Goal: Transaction & Acquisition: Purchase product/service

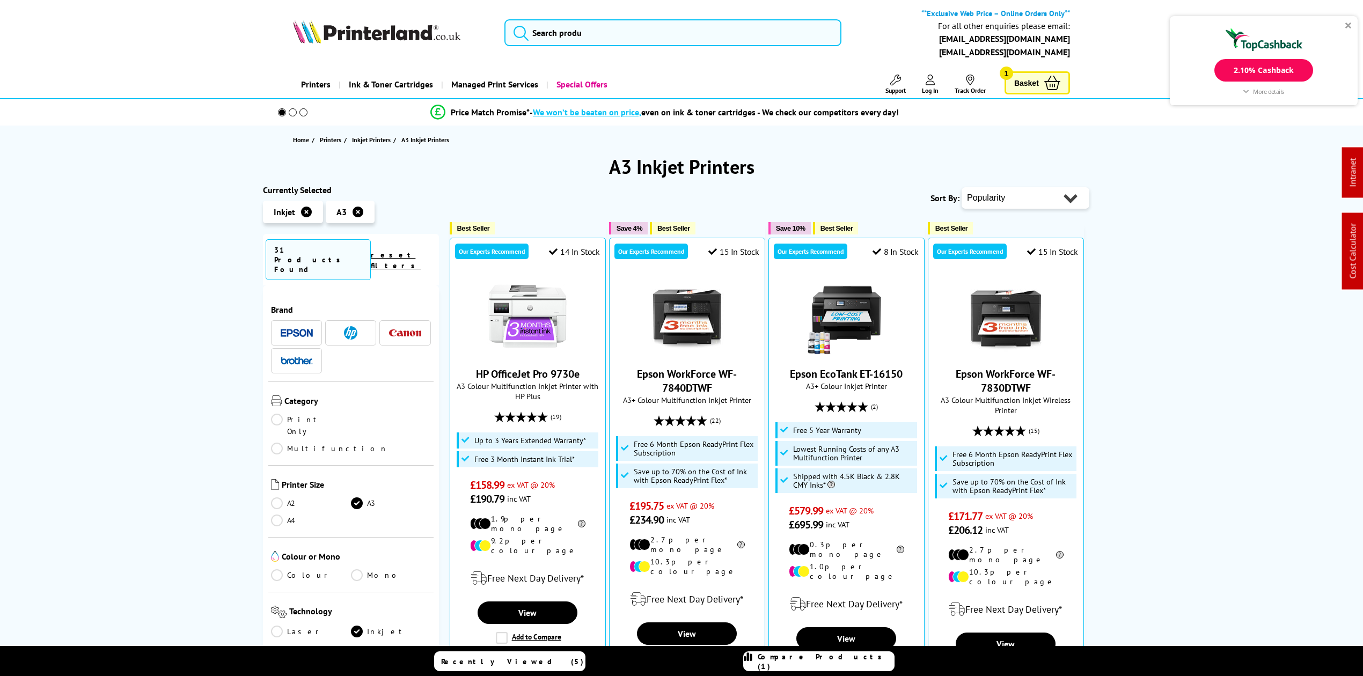
click at [307, 357] on img at bounding box center [297, 361] width 32 height 8
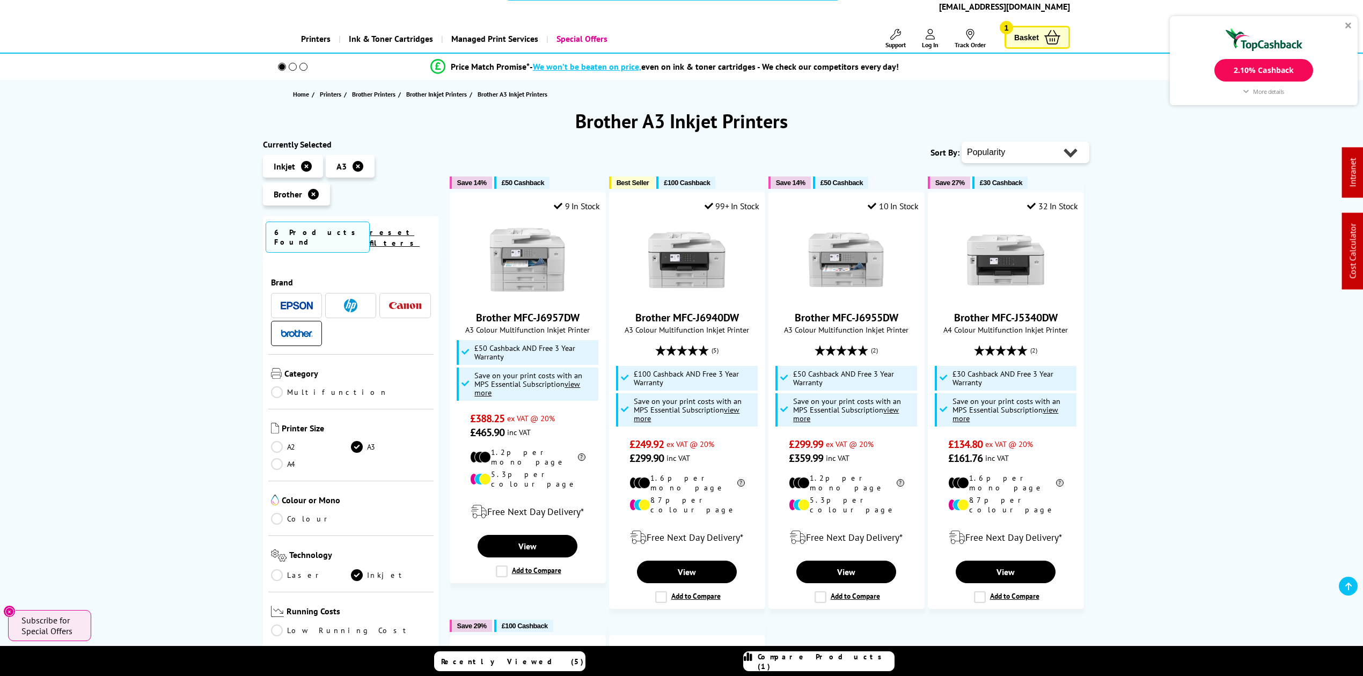
scroll to position [215, 0]
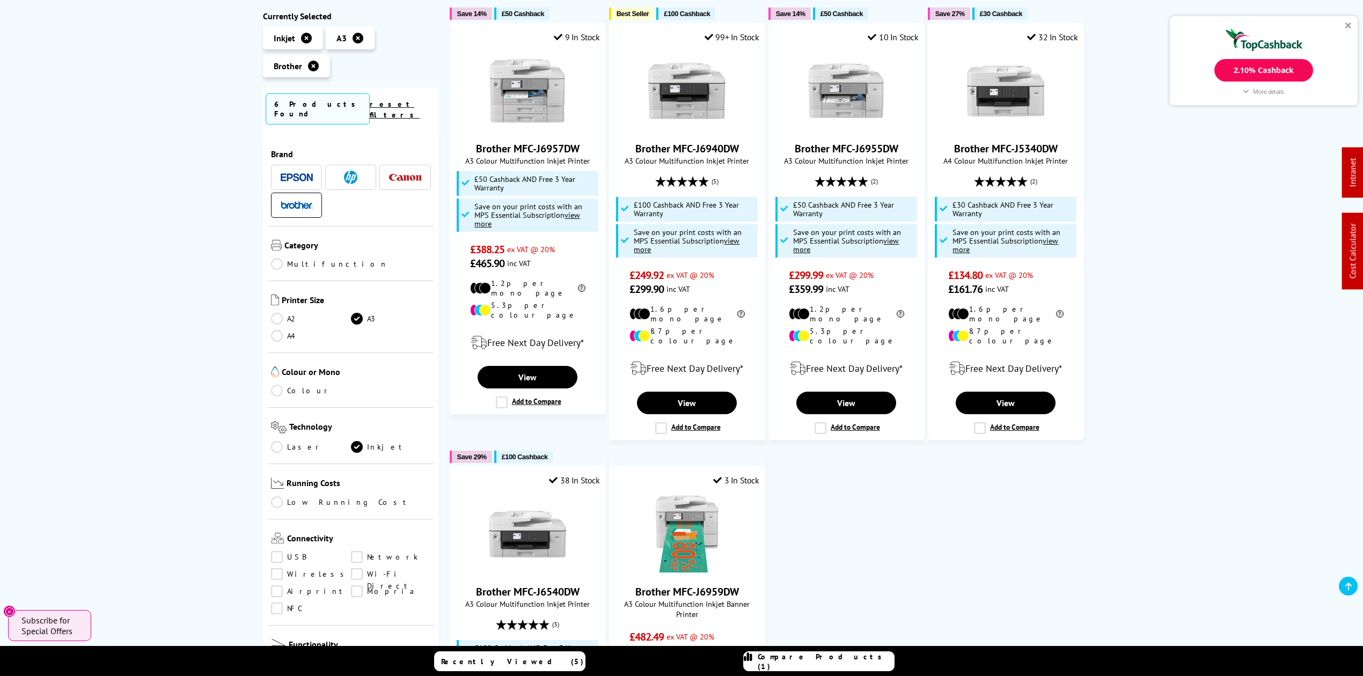
click at [286, 258] on link "Multifunction" at bounding box center [329, 264] width 117 height 12
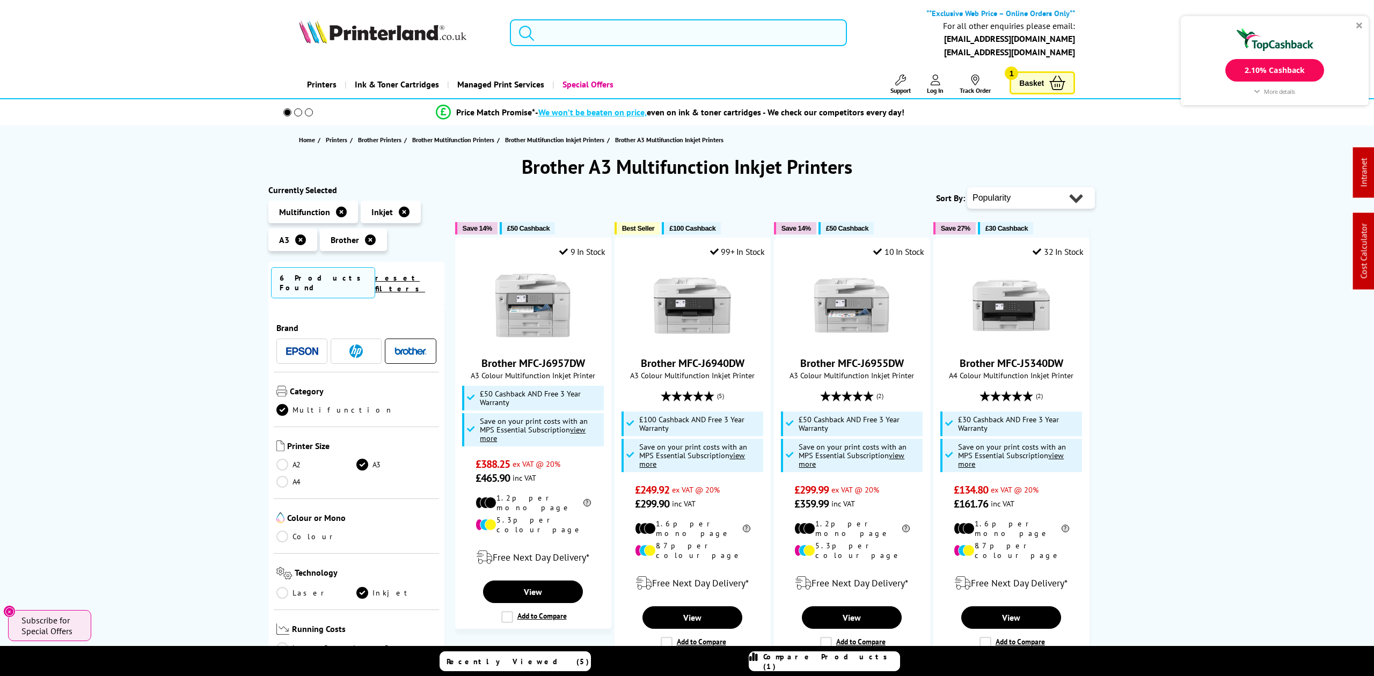
click at [627, 38] on input "search" at bounding box center [678, 32] width 336 height 27
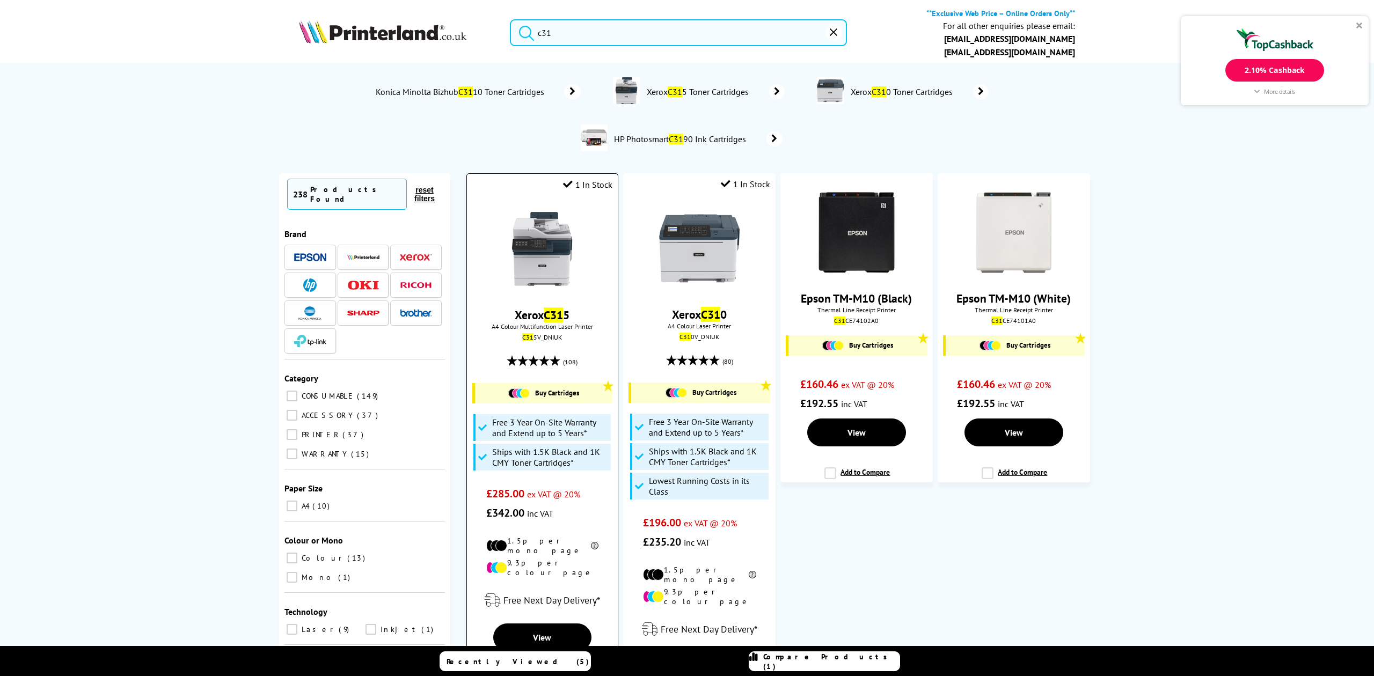
type input "c31"
click at [546, 243] on img at bounding box center [542, 249] width 80 height 80
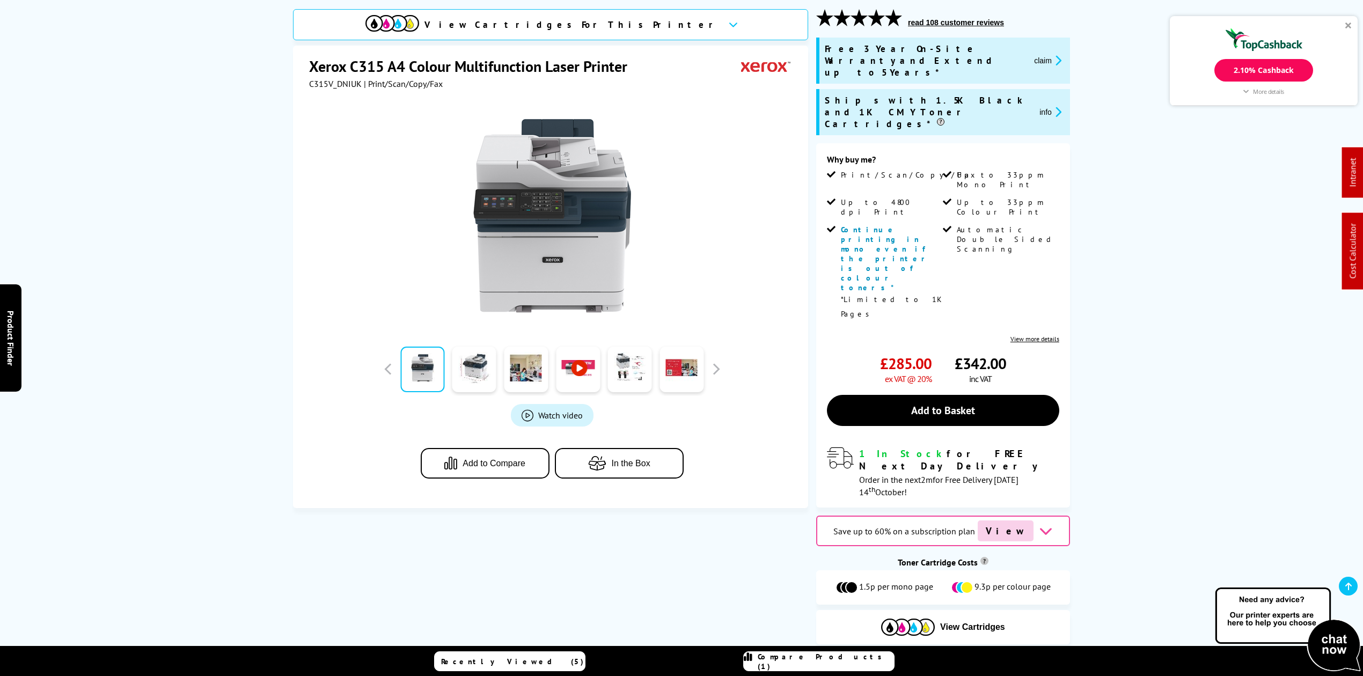
click at [633, 25] on span "View Cartridges For This Printer" at bounding box center [571, 25] width 295 height 12
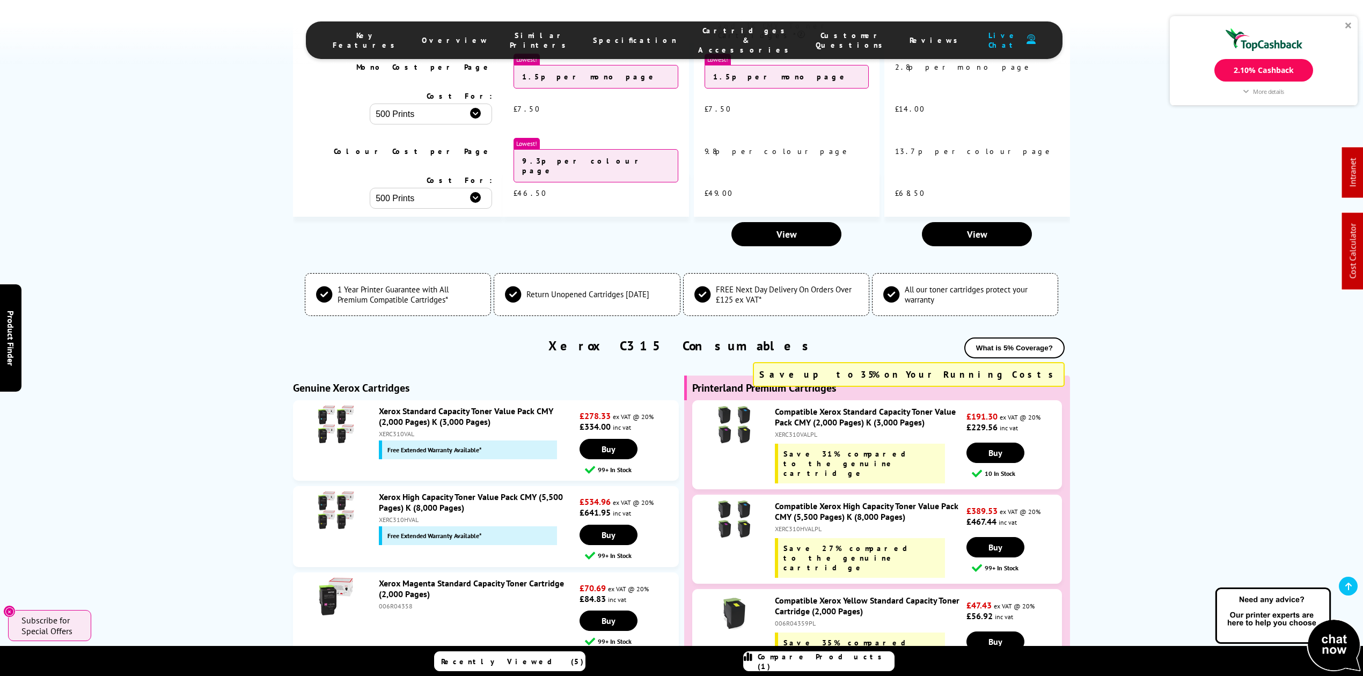
scroll to position [3681, 0]
